Goal: Task Accomplishment & Management: Complete application form

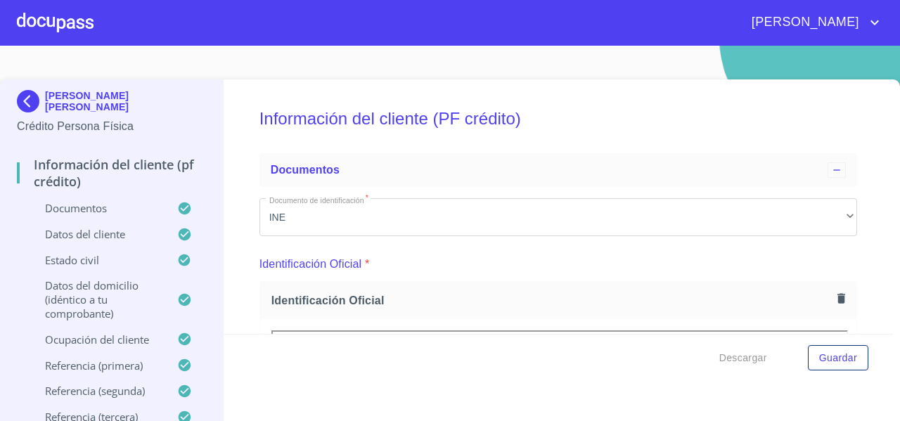
click at [58, 31] on div at bounding box center [55, 22] width 77 height 45
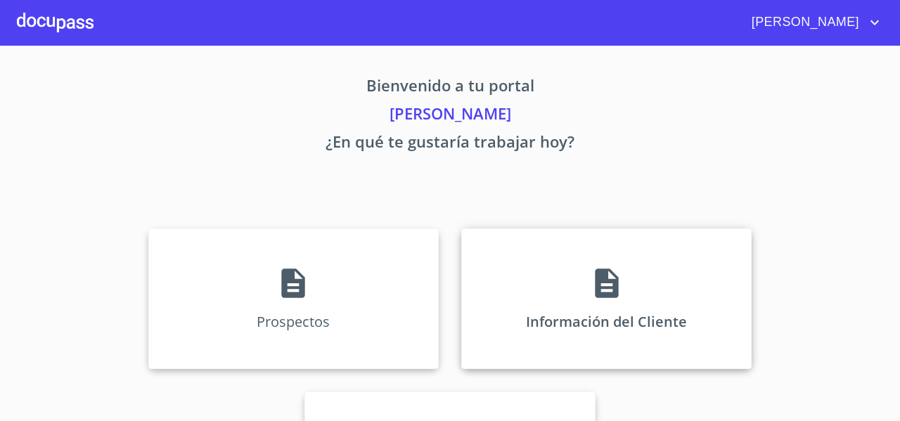
click at [474, 252] on div "Información del Cliente" at bounding box center [606, 298] width 290 height 141
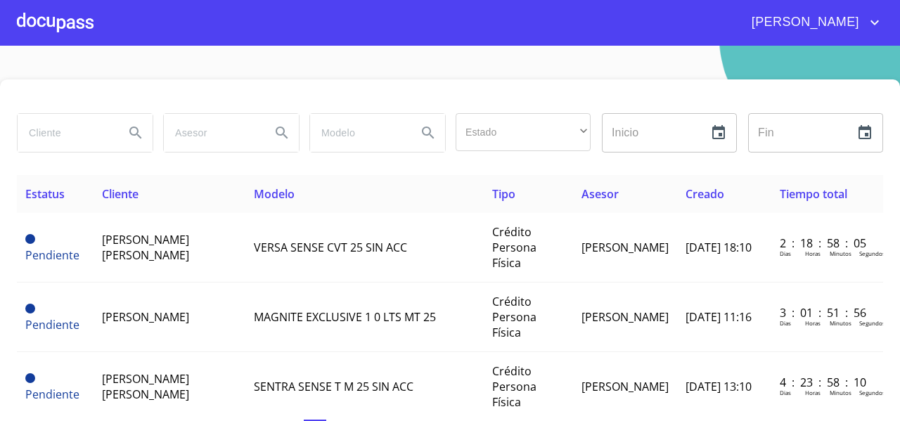
click at [74, 130] on input "search" at bounding box center [66, 133] width 96 height 38
click at [53, 24] on div at bounding box center [55, 22] width 77 height 45
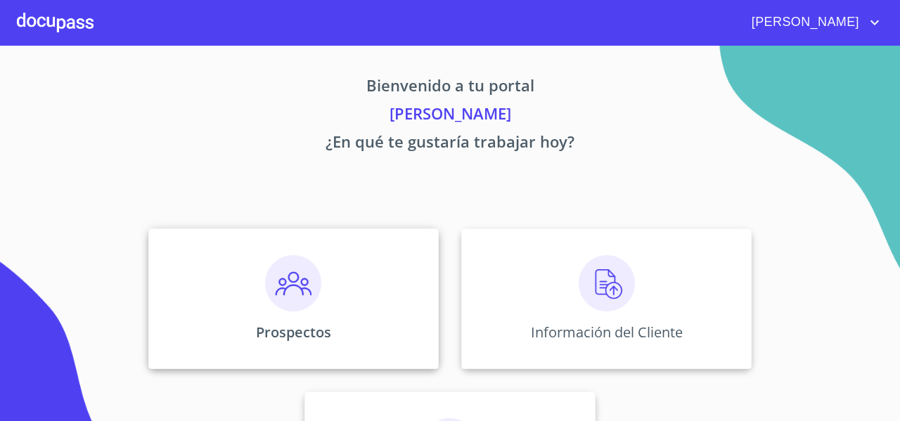
click at [167, 254] on div "Prospectos" at bounding box center [293, 298] width 290 height 141
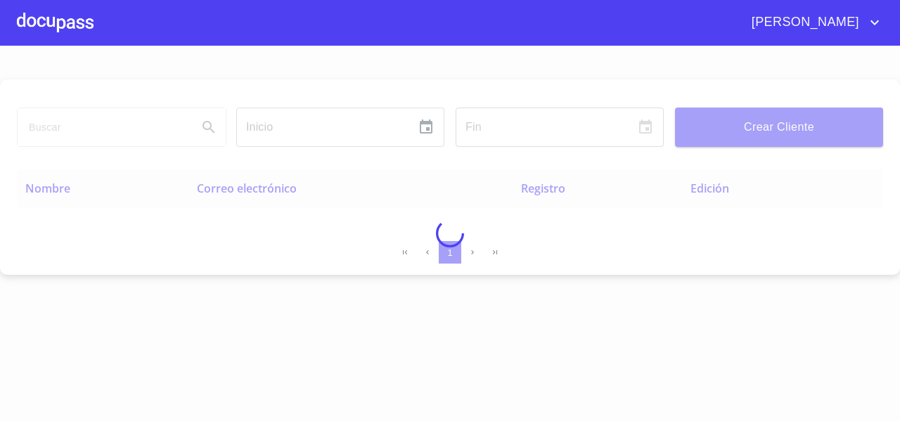
click at [67, 125] on div at bounding box center [450, 233] width 900 height 375
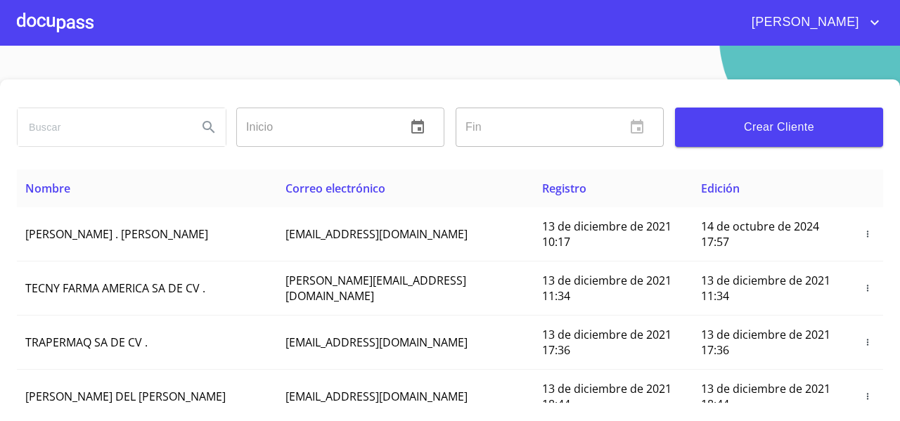
click at [67, 125] on input "search" at bounding box center [102, 127] width 169 height 38
click at [714, 114] on button "Crear Cliente" at bounding box center [779, 127] width 208 height 39
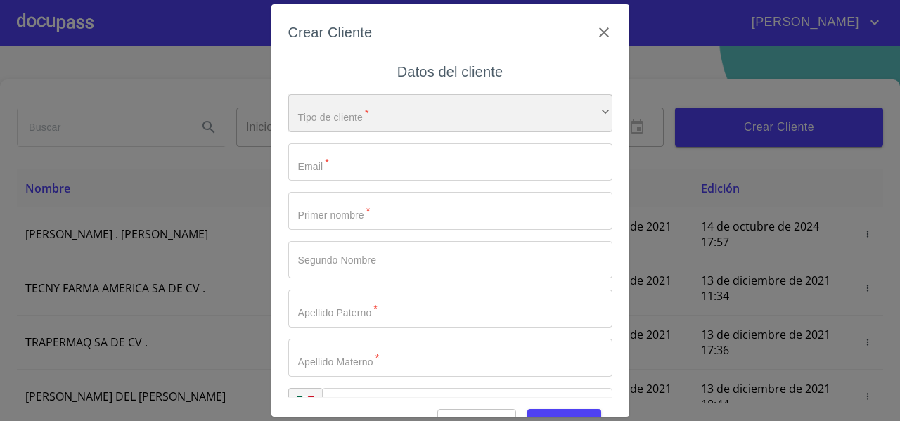
click at [334, 119] on div "​" at bounding box center [450, 113] width 324 height 38
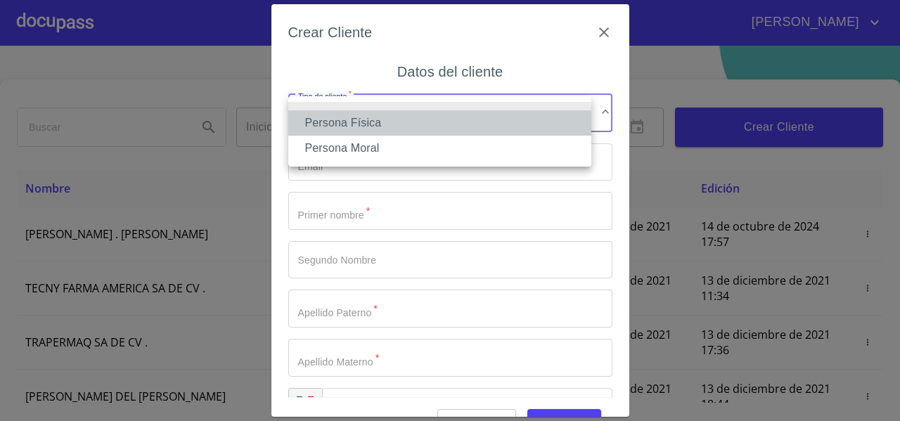
click at [329, 120] on li "Persona Física" at bounding box center [439, 122] width 303 height 25
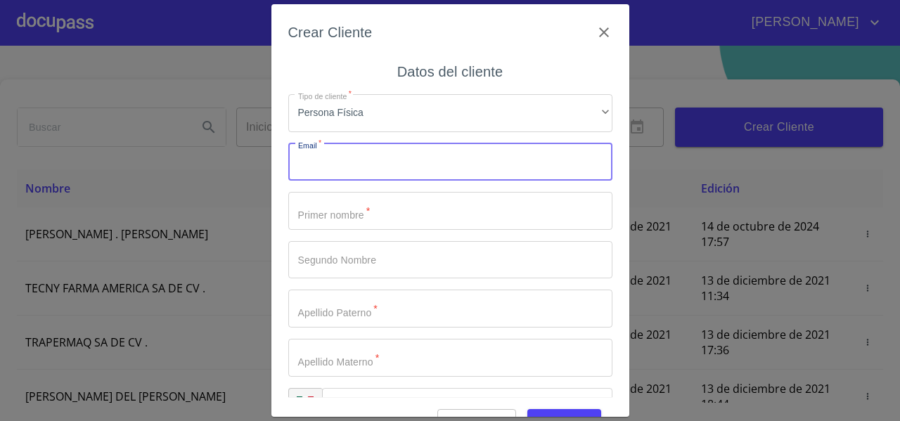
click at [305, 152] on input "Tipo de cliente   *" at bounding box center [450, 162] width 324 height 38
